Goal: Task Accomplishment & Management: Use online tool/utility

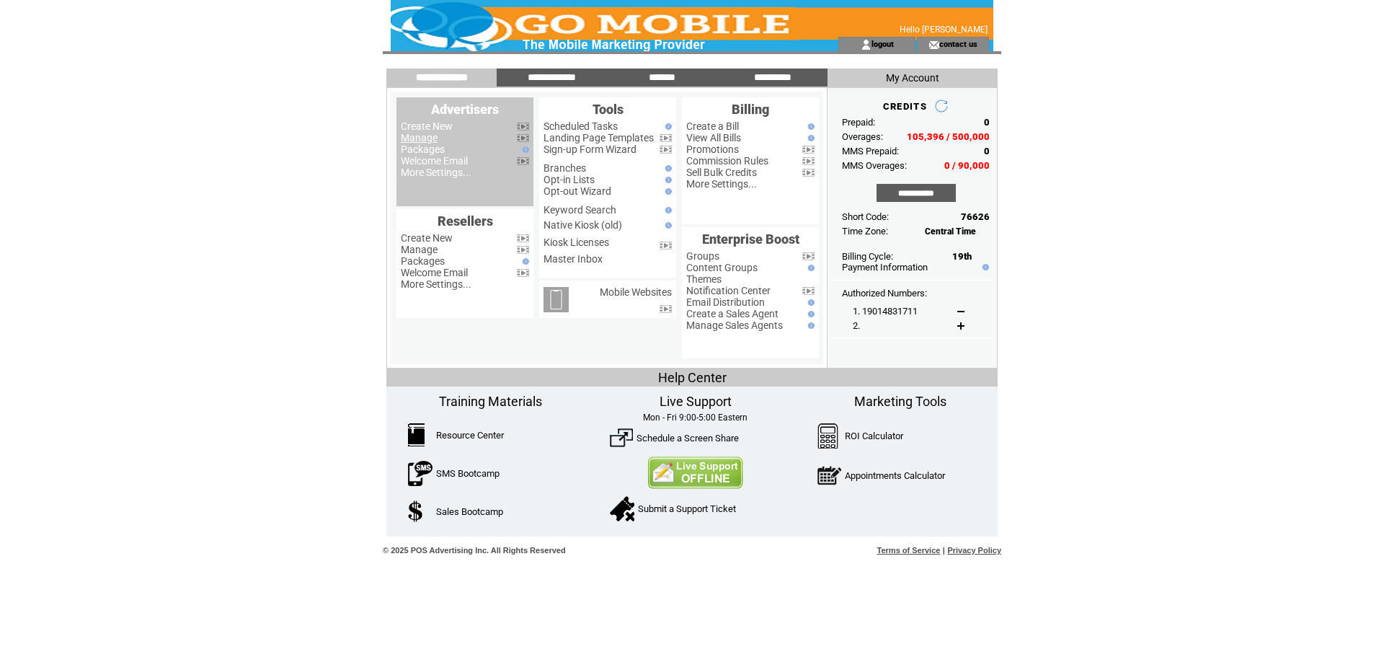
drag, startPoint x: 0, startPoint y: 0, endPoint x: 413, endPoint y: 139, distance: 435.9
click at [413, 139] on link "Manage" at bounding box center [419, 138] width 37 height 12
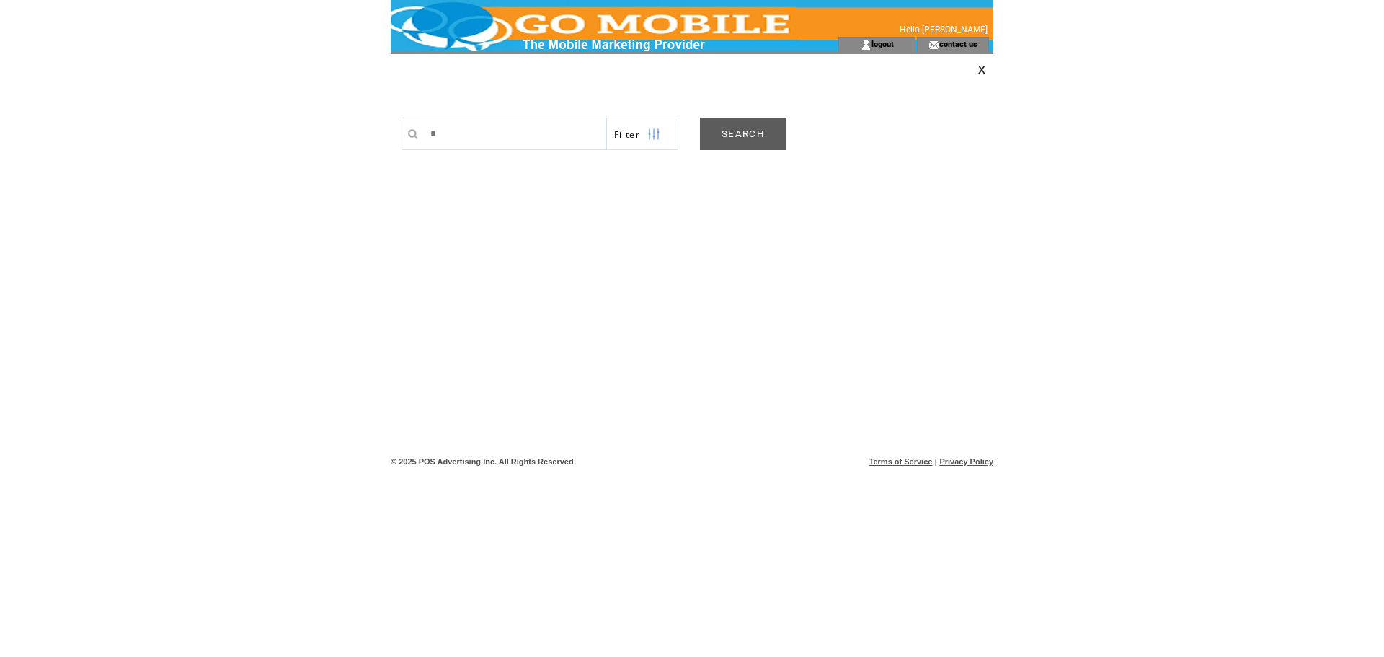
type input "**"
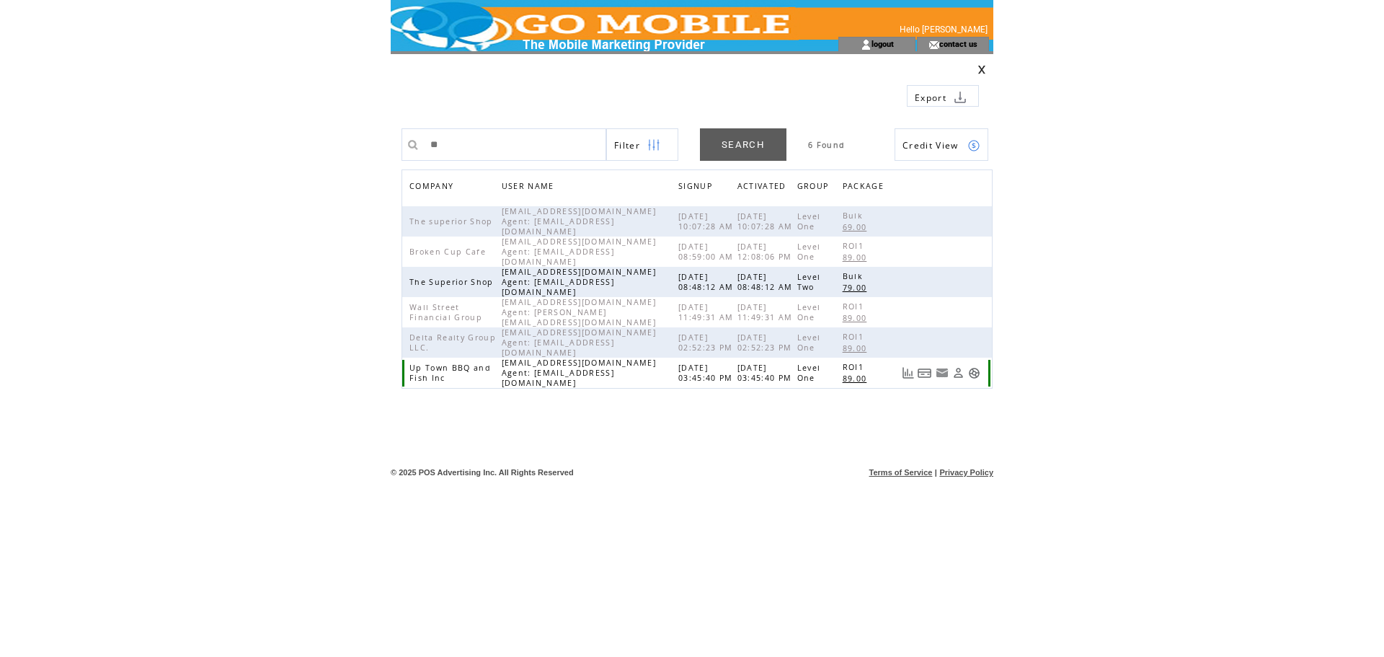
click at [977, 375] on link at bounding box center [974, 373] width 12 height 12
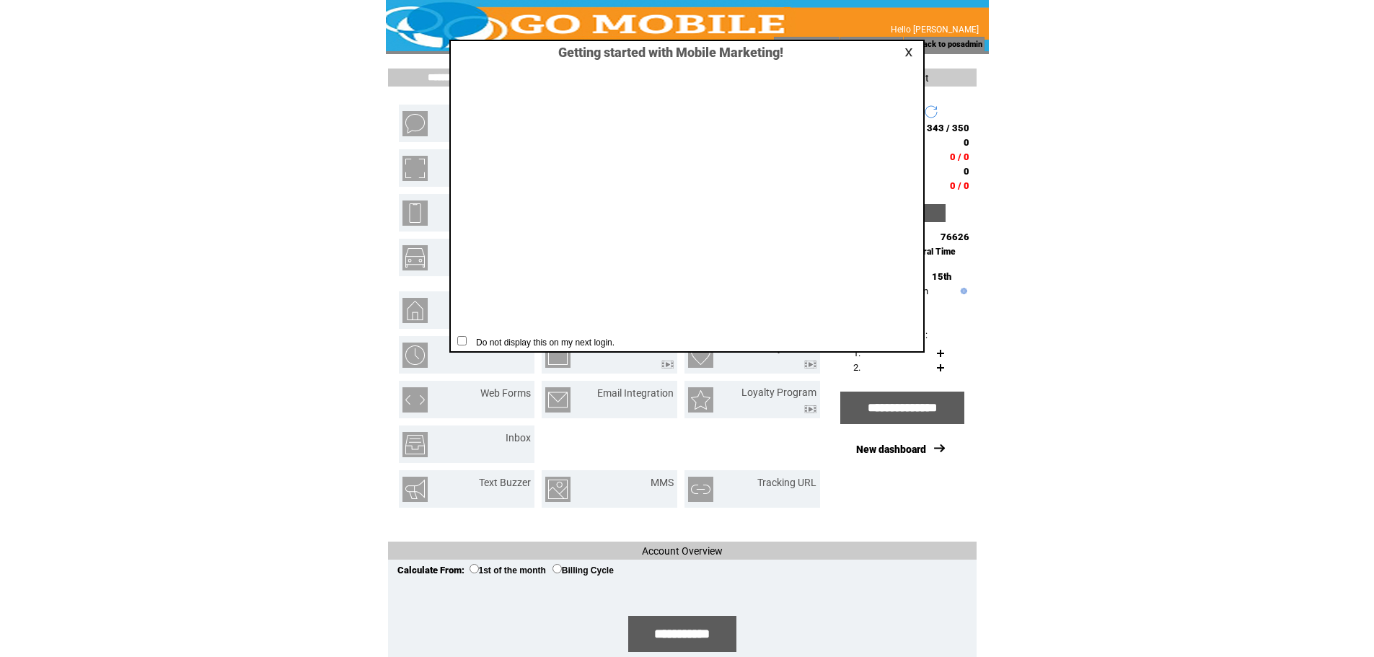
click at [903, 51] on table at bounding box center [910, 52] width 17 height 14
click at [911, 52] on link at bounding box center [910, 52] width 13 height 9
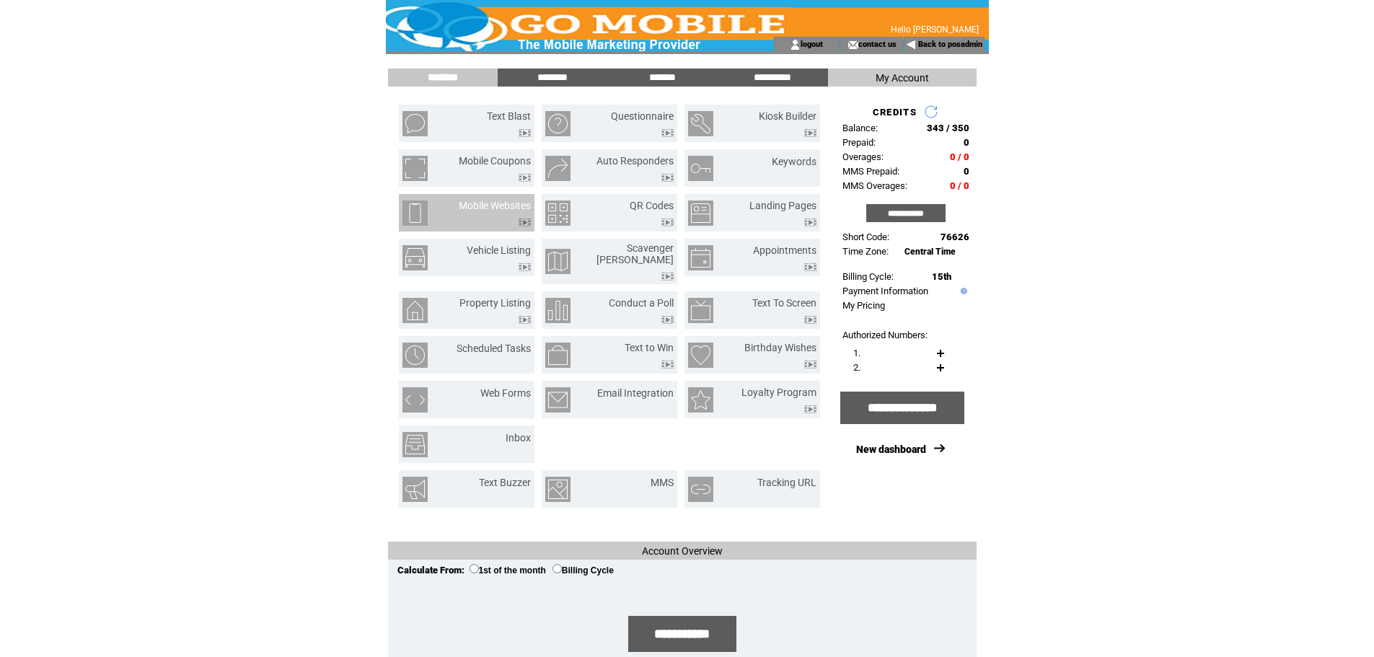
click at [466, 198] on td "Mobile Websites" at bounding box center [467, 212] width 136 height 37
click at [472, 204] on link "Mobile Websites" at bounding box center [495, 206] width 72 height 12
